Goal: Transaction & Acquisition: Purchase product/service

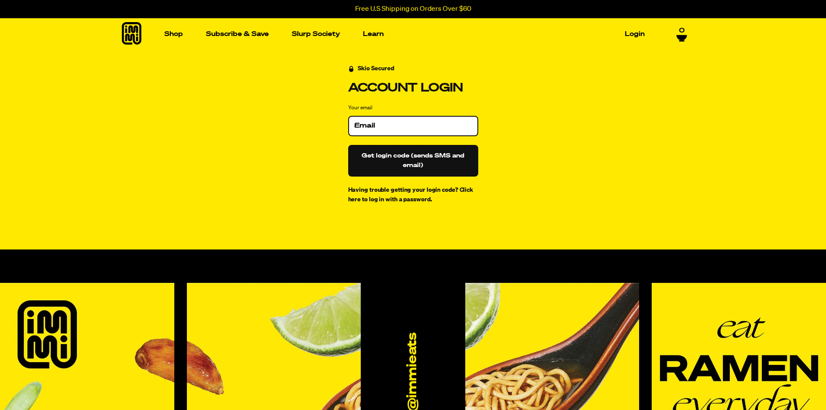
click at [357, 124] on input "Your email" at bounding box center [413, 125] width 118 height 9
type input "[EMAIL_ADDRESS][DOMAIN_NAME]"
click at [398, 154] on button "Get login code (sends SMS and email)" at bounding box center [413, 161] width 130 height 32
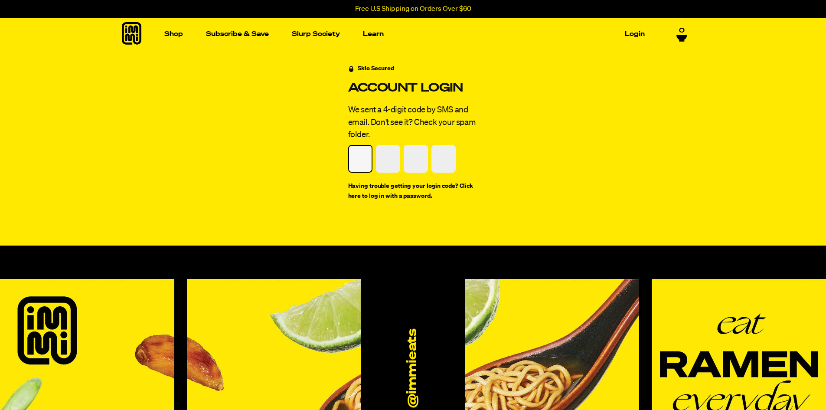
type input "5"
type input "8"
type input "1"
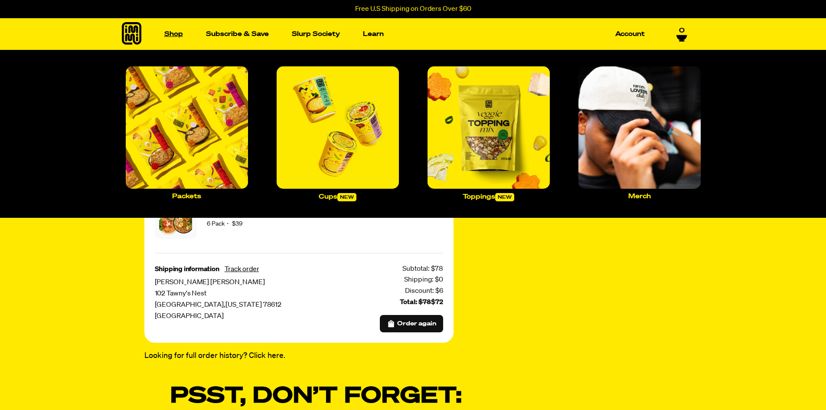
click at [174, 33] on link "Shop" at bounding box center [174, 33] width 26 height 13
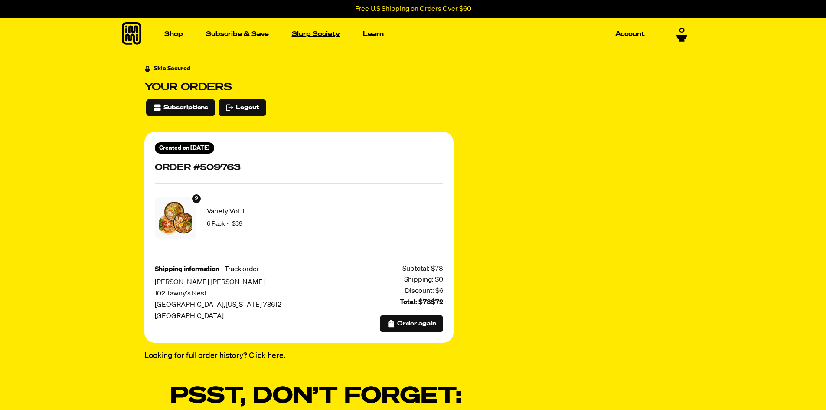
click at [318, 36] on link "Slurp Society" at bounding box center [316, 33] width 55 height 13
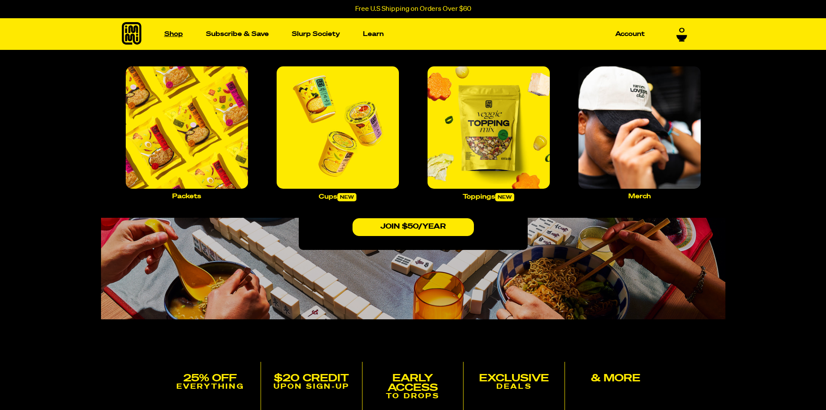
click at [177, 34] on link "Shop" at bounding box center [174, 33] width 26 height 13
click at [204, 139] on img "Main navigation" at bounding box center [187, 127] width 122 height 122
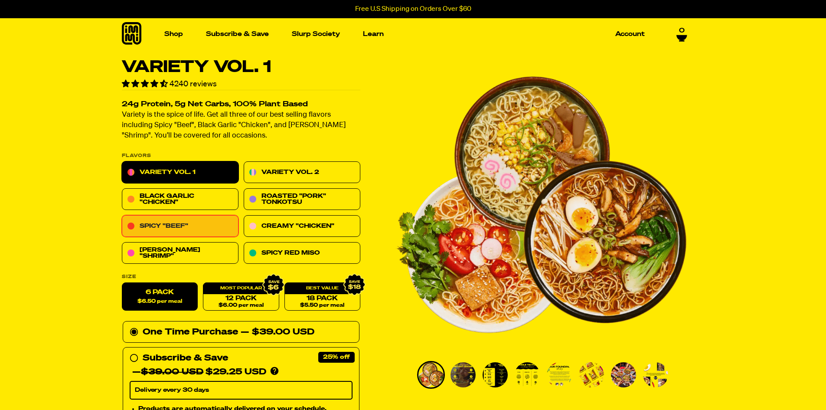
click at [174, 224] on link "Spicy "Beef"" at bounding box center [180, 227] width 117 height 22
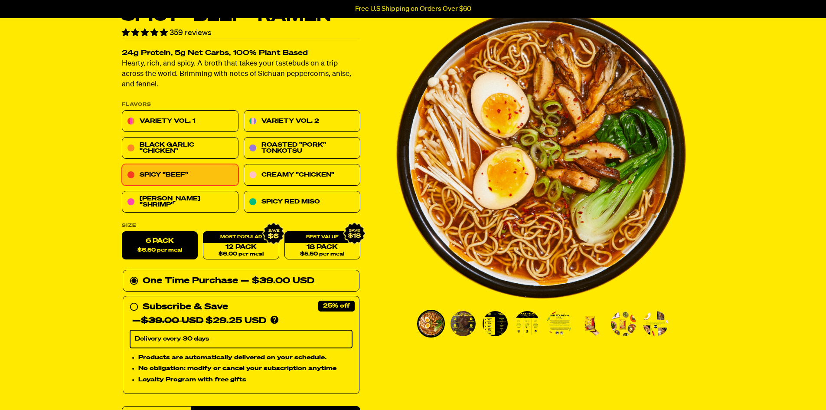
scroll to position [87, 0]
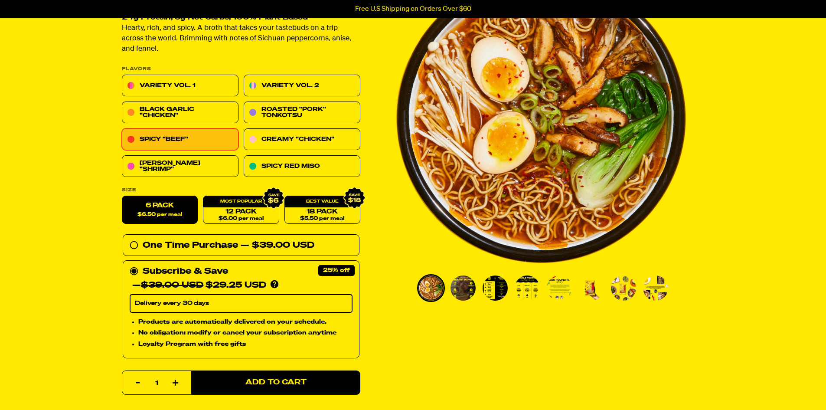
click at [339, 303] on select "Delivery every 30 days" at bounding box center [241, 304] width 223 height 18
click at [130, 295] on select "Delivery every 30 days" at bounding box center [241, 304] width 223 height 18
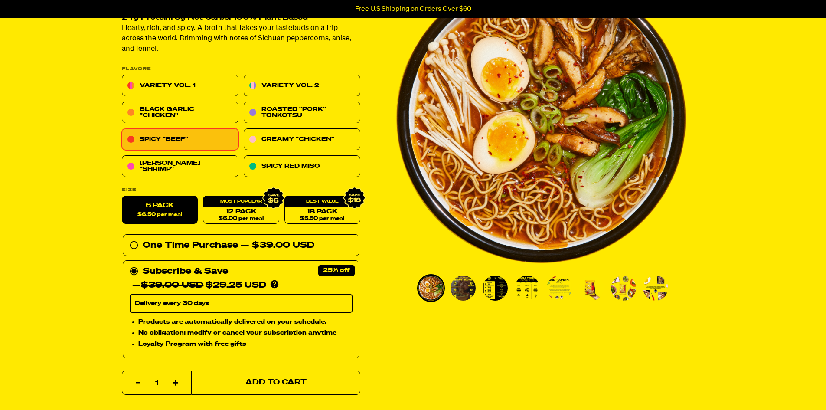
click at [278, 380] on span "Add to Cart" at bounding box center [275, 382] width 61 height 7
select select "Every 30 Days"
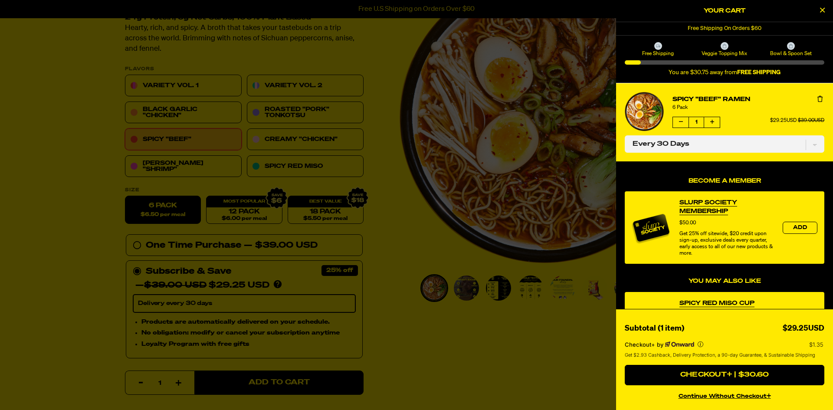
click at [391, 257] on div at bounding box center [416, 205] width 833 height 410
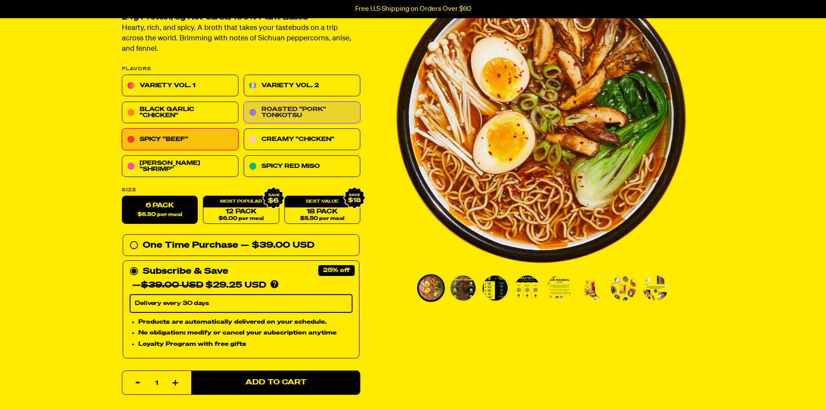
click at [304, 111] on link "Roasted "Pork" Tonkotsu" at bounding box center [302, 113] width 117 height 22
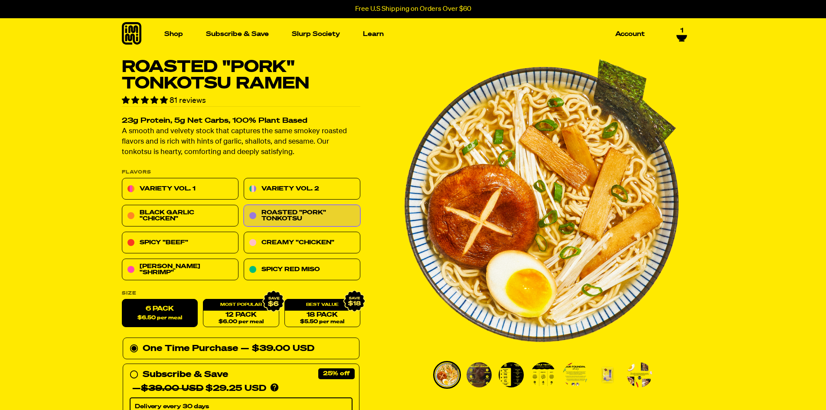
select select "Every 30 Days"
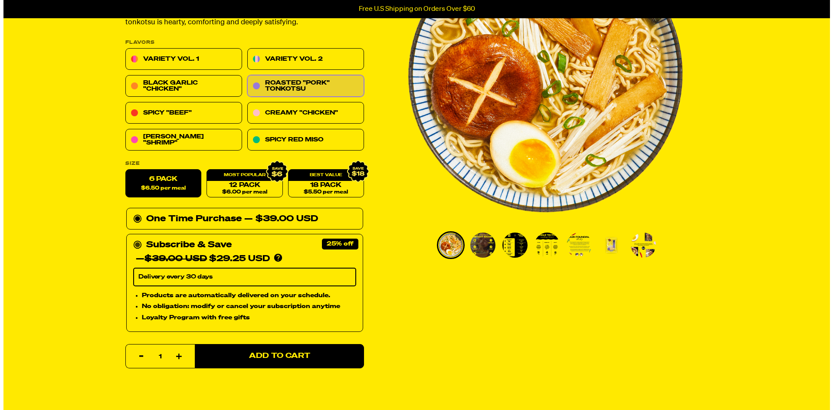
scroll to position [130, 0]
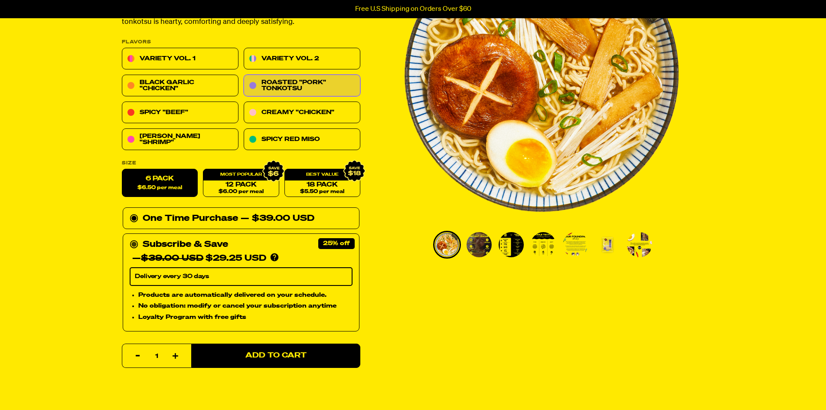
click at [131, 243] on icon at bounding box center [134, 244] width 9 height 9
click at [131, 238] on input "Subscribe & Save 25% — $39.00 USD $29.25 USD You'll receive your selected flavo…" at bounding box center [133, 238] width 6 height 0
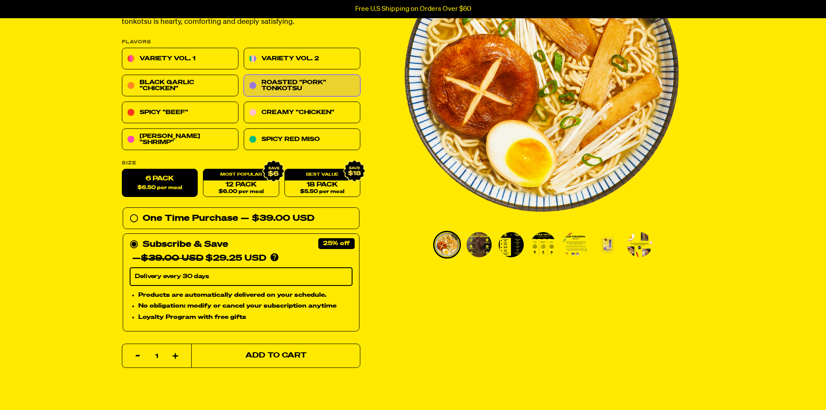
click at [278, 352] on span "Add to Cart" at bounding box center [275, 355] width 61 height 7
select select "Every 30 Days"
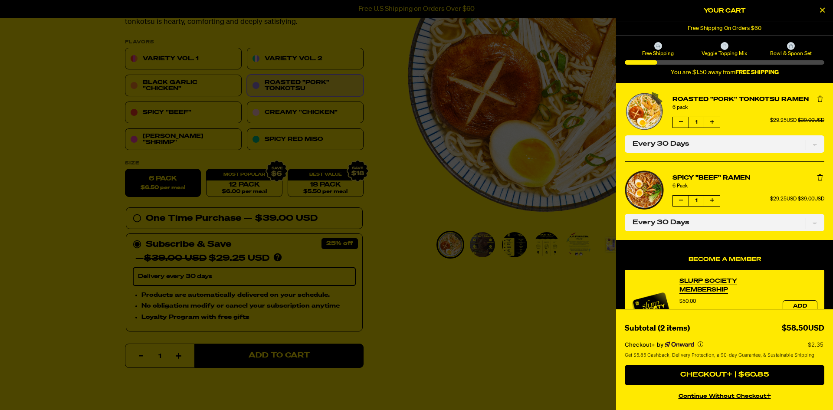
click at [303, 139] on div at bounding box center [416, 205] width 833 height 410
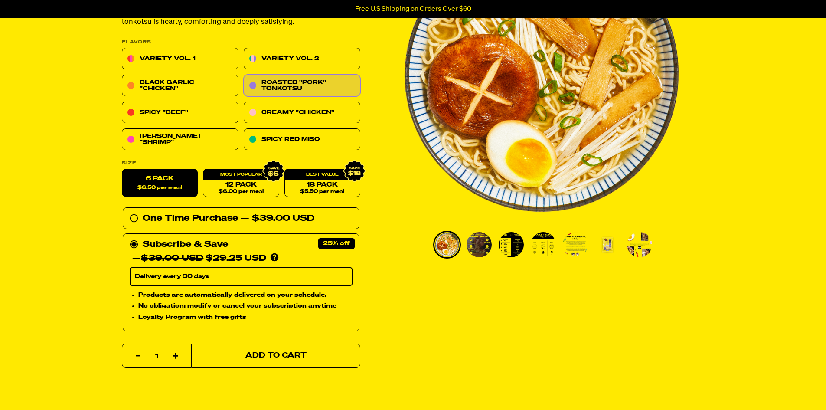
click at [275, 357] on span "Add to Cart" at bounding box center [275, 355] width 61 height 7
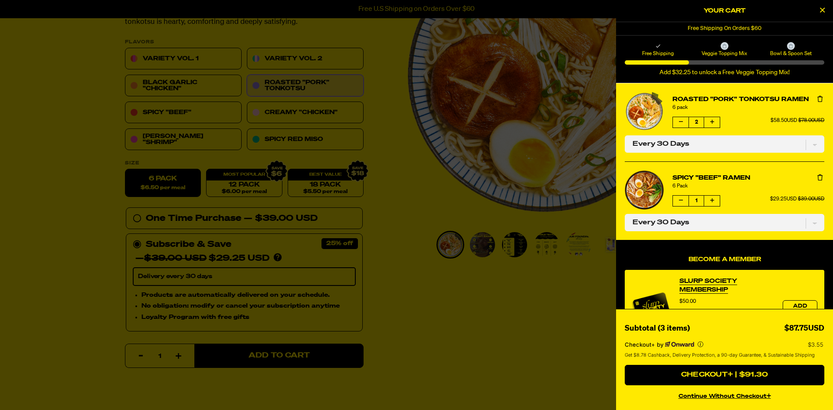
click at [722, 51] on span "Veggie Topping Mix" at bounding box center [724, 53] width 64 height 7
click at [731, 50] on span "Veggie Topping Mix" at bounding box center [724, 53] width 64 height 7
click at [521, 305] on div at bounding box center [416, 205] width 833 height 410
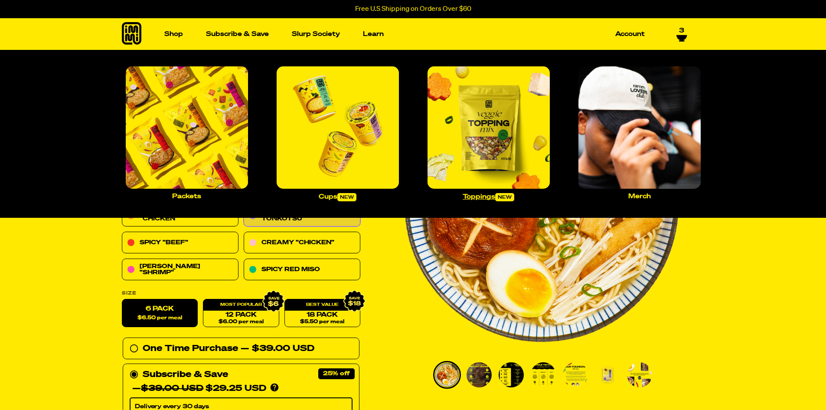
click at [498, 141] on img "Main navigation" at bounding box center [489, 127] width 122 height 122
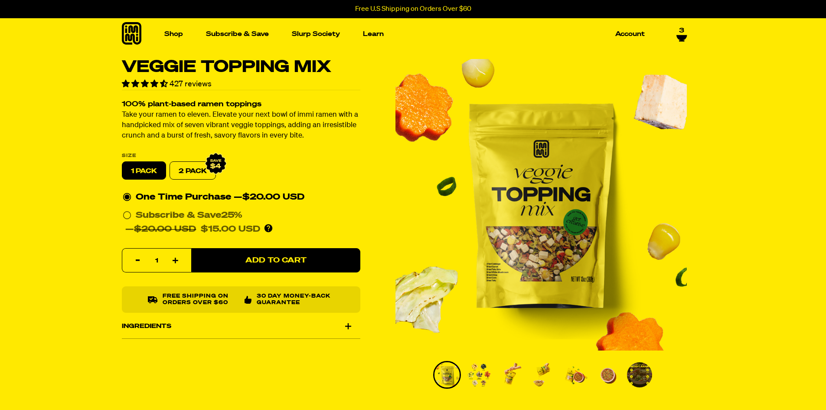
select select "Every 30 Days"
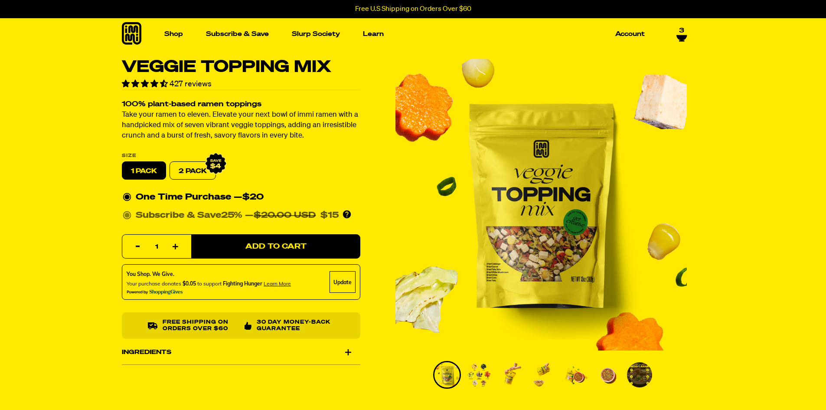
click at [127, 215] on circle at bounding box center [127, 215] width 5 height 5
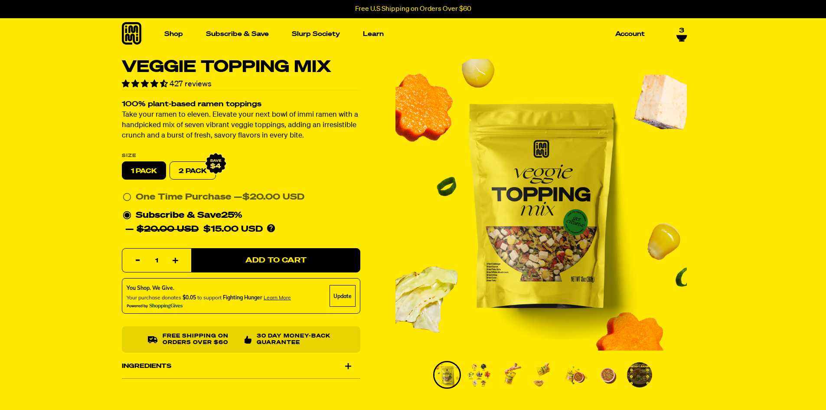
click at [174, 260] on icon "button" at bounding box center [176, 261] width 6 height 6
type input "2"
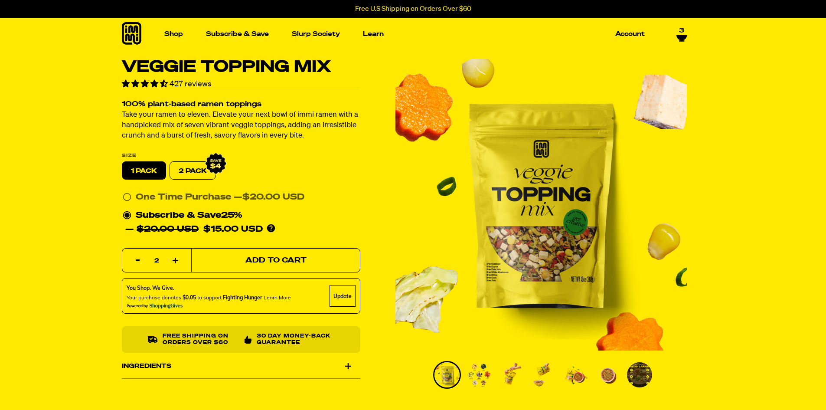
click at [285, 257] on span "Add to Cart" at bounding box center [275, 260] width 61 height 7
select select "Every 30 Days"
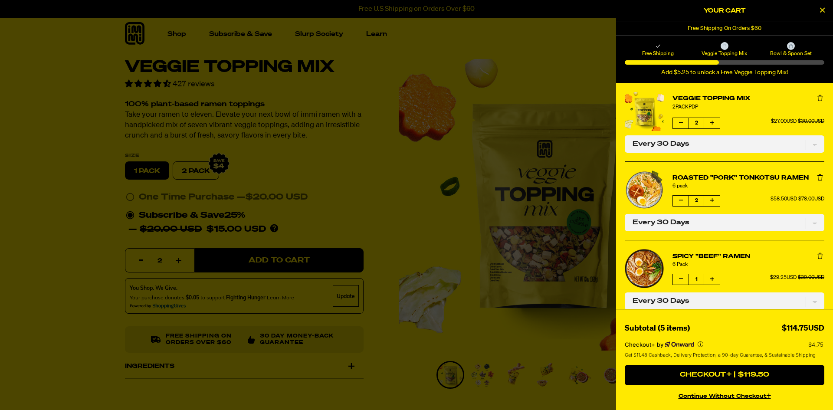
click at [678, 206] on button "product" at bounding box center [681, 201] width 16 height 10
click at [719, 394] on button "continue without Checkout+" at bounding box center [725, 395] width 200 height 13
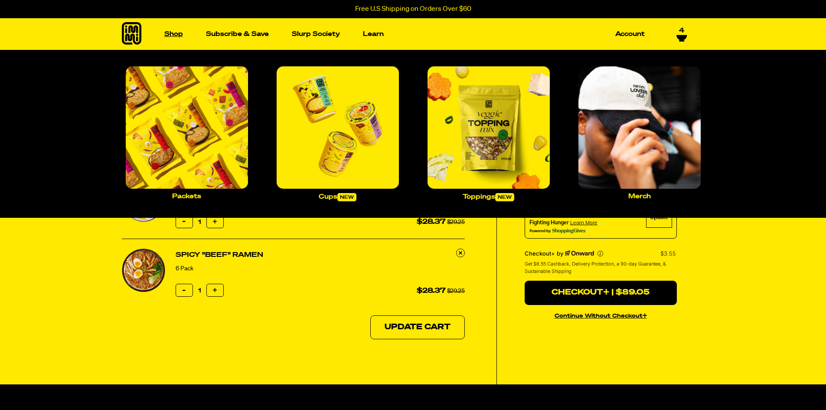
click at [170, 29] on link "Shop" at bounding box center [174, 33] width 26 height 13
click at [174, 33] on link "Shop" at bounding box center [174, 33] width 26 height 13
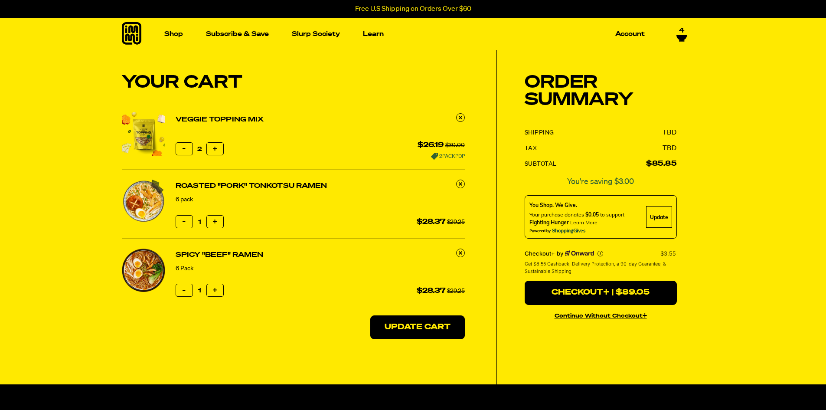
click at [413, 325] on button "Update Cart" at bounding box center [418, 327] width 95 height 24
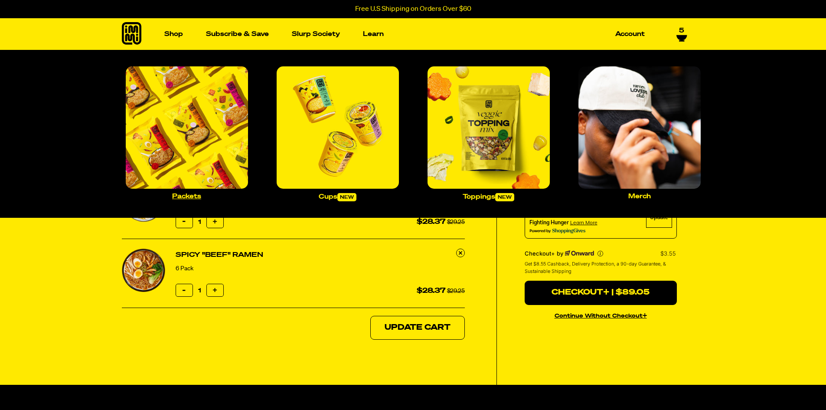
click at [193, 134] on img "Main navigation" at bounding box center [187, 127] width 122 height 122
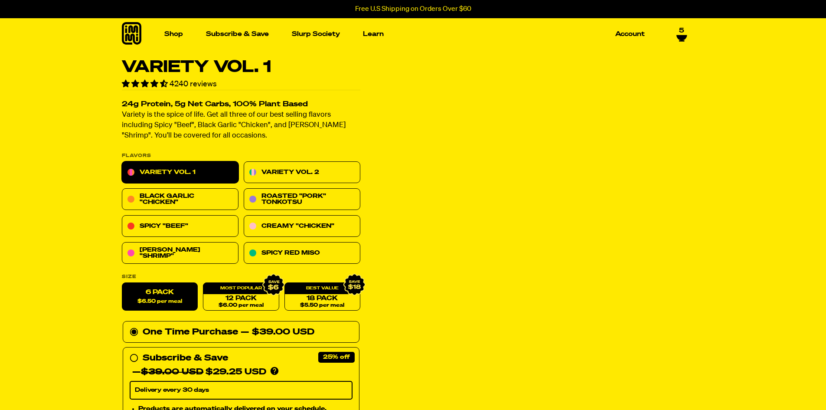
select select "Every 30 Days"
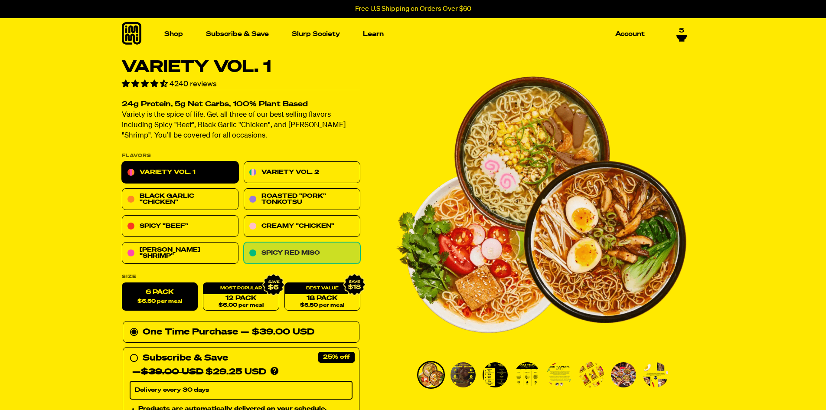
click at [293, 255] on link "Spicy Red Miso" at bounding box center [302, 254] width 117 height 22
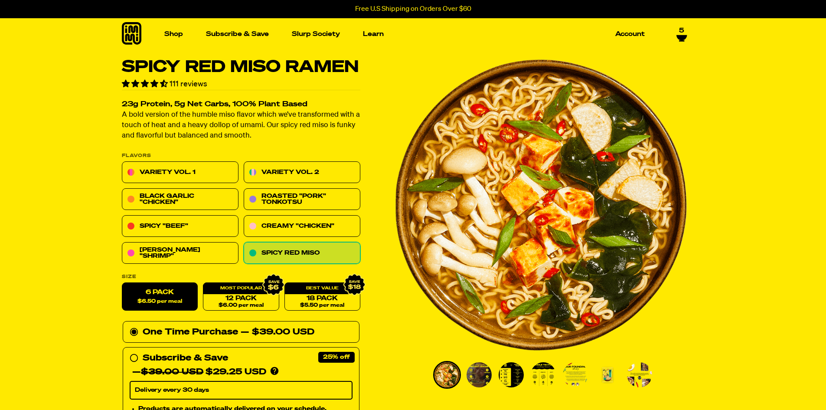
select select "Every 30 Days"
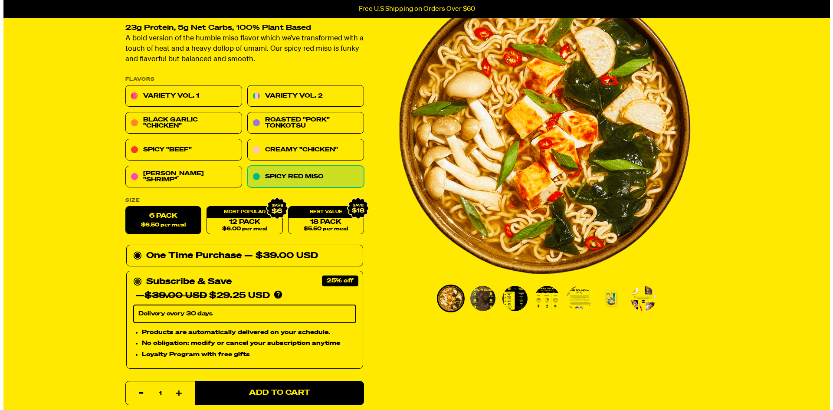
scroll to position [87, 0]
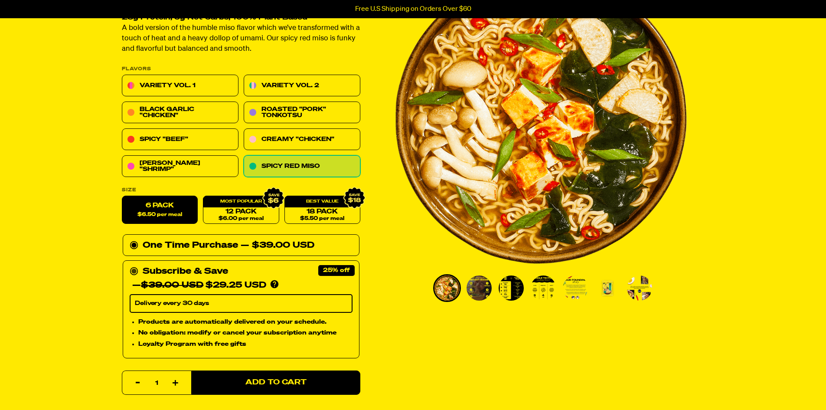
click at [135, 270] on circle at bounding box center [133, 271] width 5 height 5
click at [135, 265] on input "Subscribe & Save 25% — $39.00 USD $29.25 USD You'll receive your selected flavo…" at bounding box center [133, 265] width 6 height 0
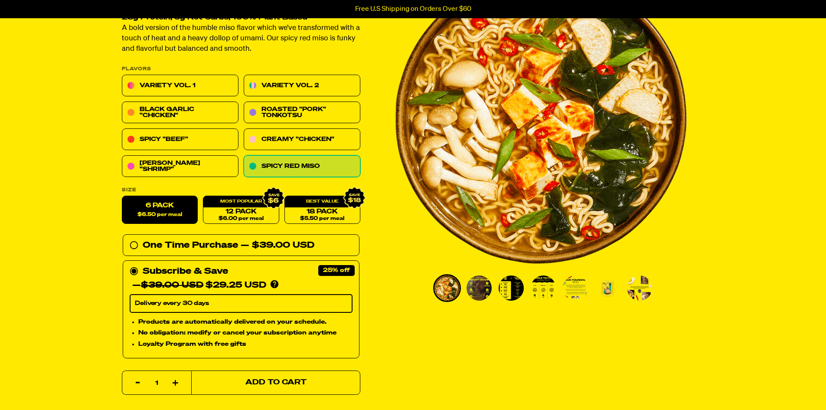
click at [289, 383] on span "Add to Cart" at bounding box center [275, 382] width 61 height 7
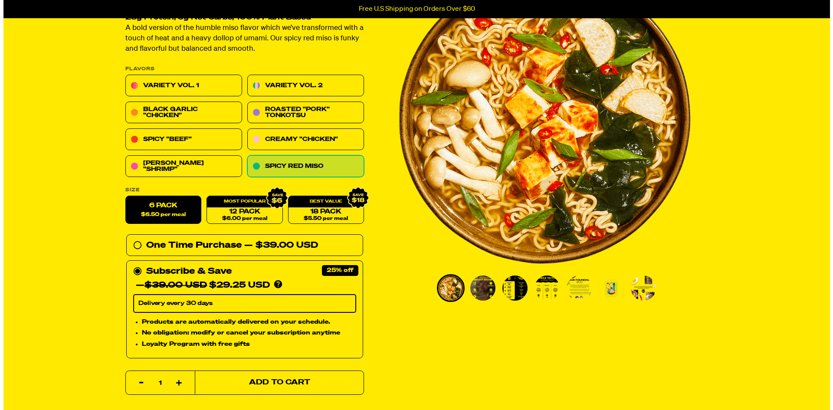
select select "Every 30 Days"
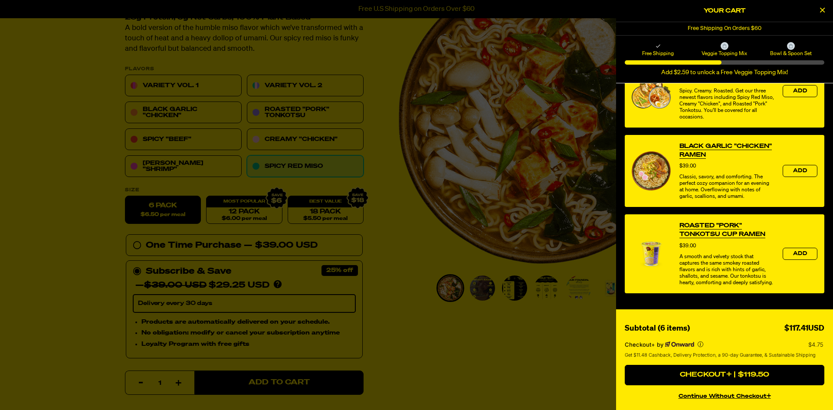
scroll to position [562, 0]
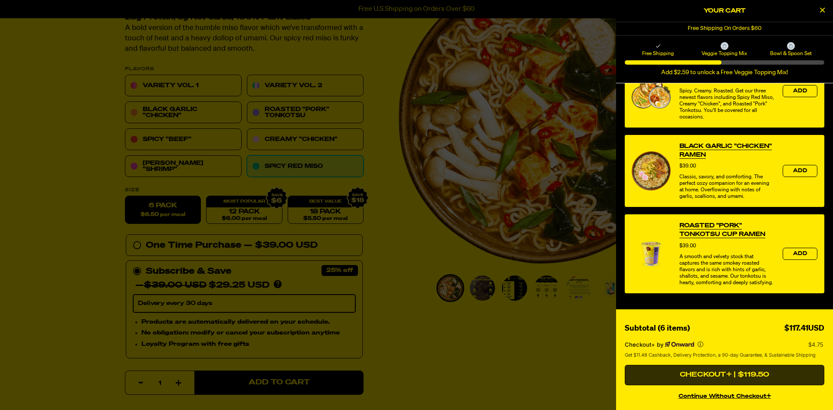
click at [716, 373] on button "Checkout+ | $119.50" at bounding box center [725, 375] width 200 height 21
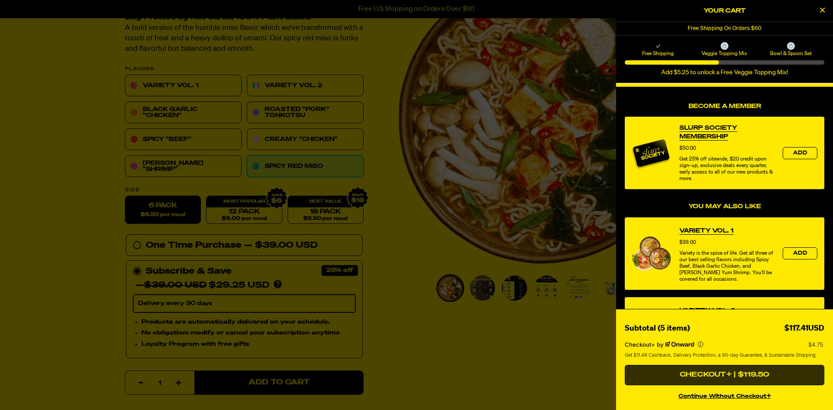
scroll to position [311, 0]
